Goal: Task Accomplishment & Management: Manage account settings

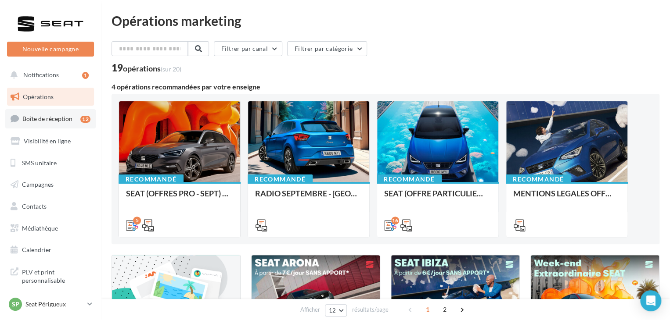
click at [70, 124] on link "Boîte de réception 12" at bounding box center [50, 118] width 90 height 19
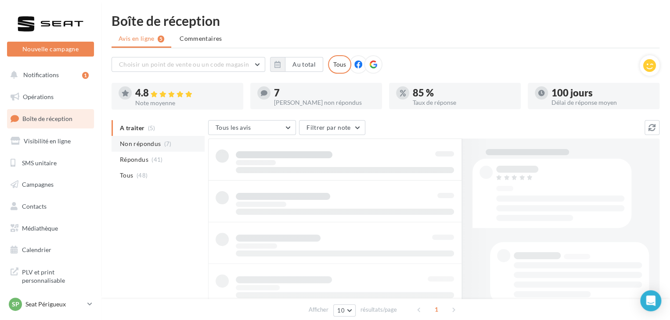
click at [146, 140] on span "Non répondus" at bounding box center [140, 144] width 41 height 9
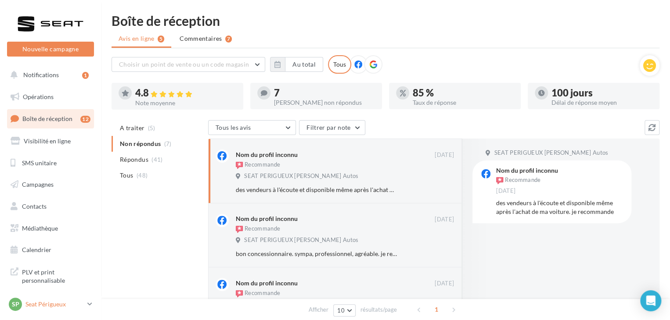
click at [62, 308] on p "Seat Périgueux" at bounding box center [54, 304] width 58 height 9
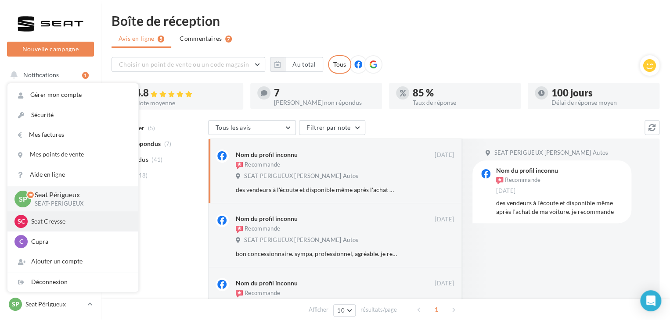
click at [65, 226] on div "SC Seat Creysse SEAT-CREYSSE" at bounding box center [72, 221] width 117 height 13
